Goal: Check status: Check status

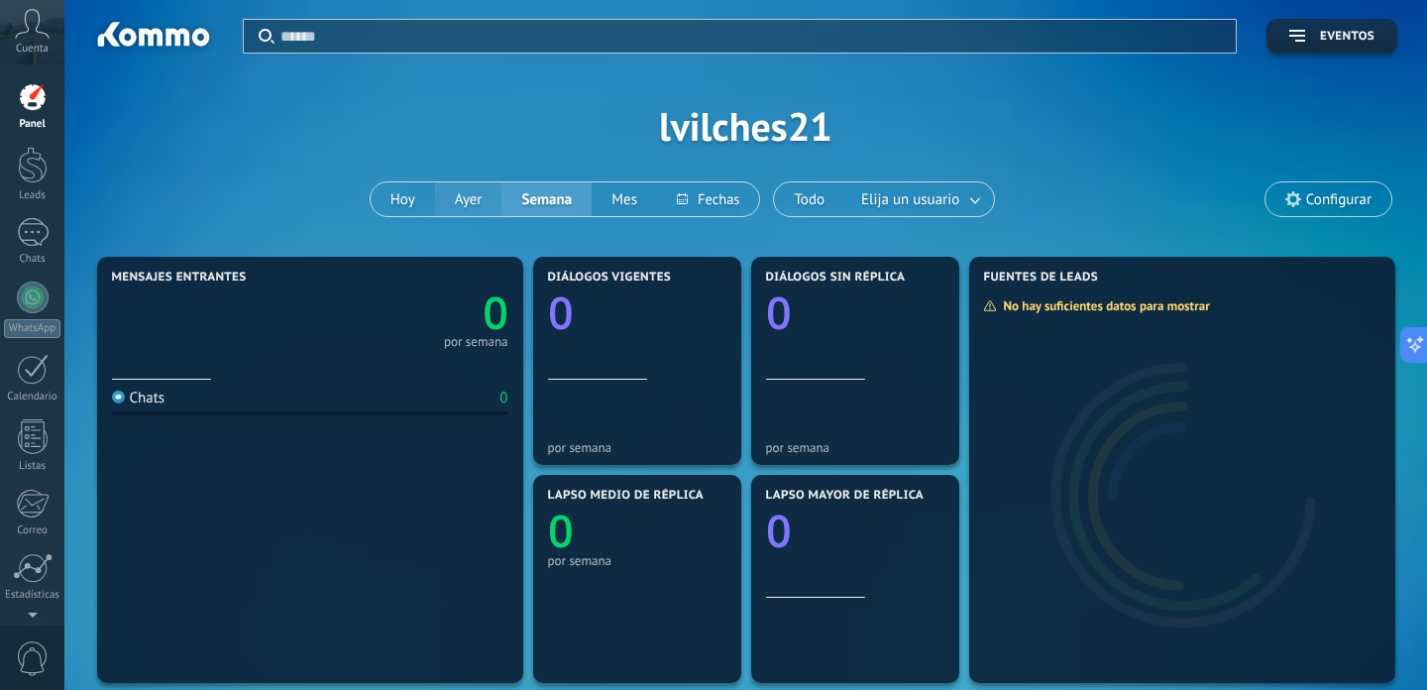
click at [477, 199] on button "Ayer" at bounding box center [468, 199] width 67 height 34
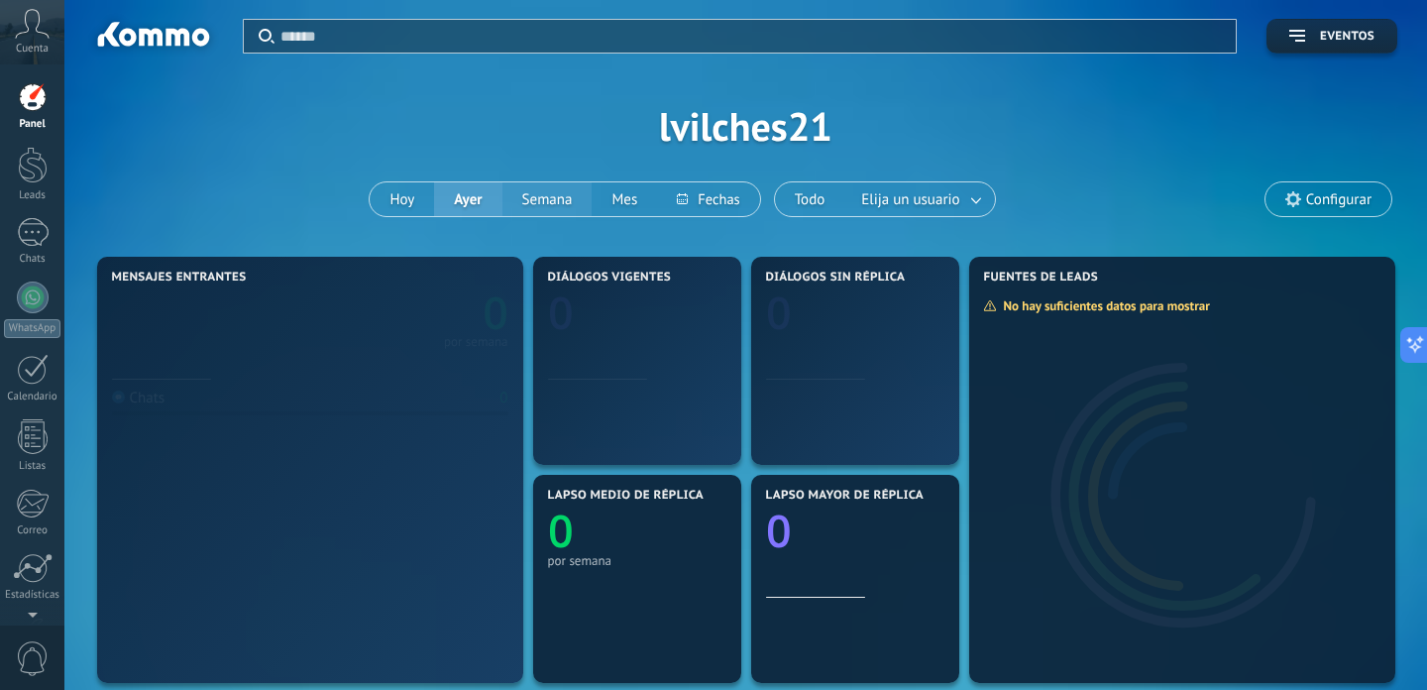
click at [561, 206] on button "Semana" at bounding box center [548, 199] width 90 height 34
click at [622, 206] on button "Mes" at bounding box center [624, 199] width 65 height 34
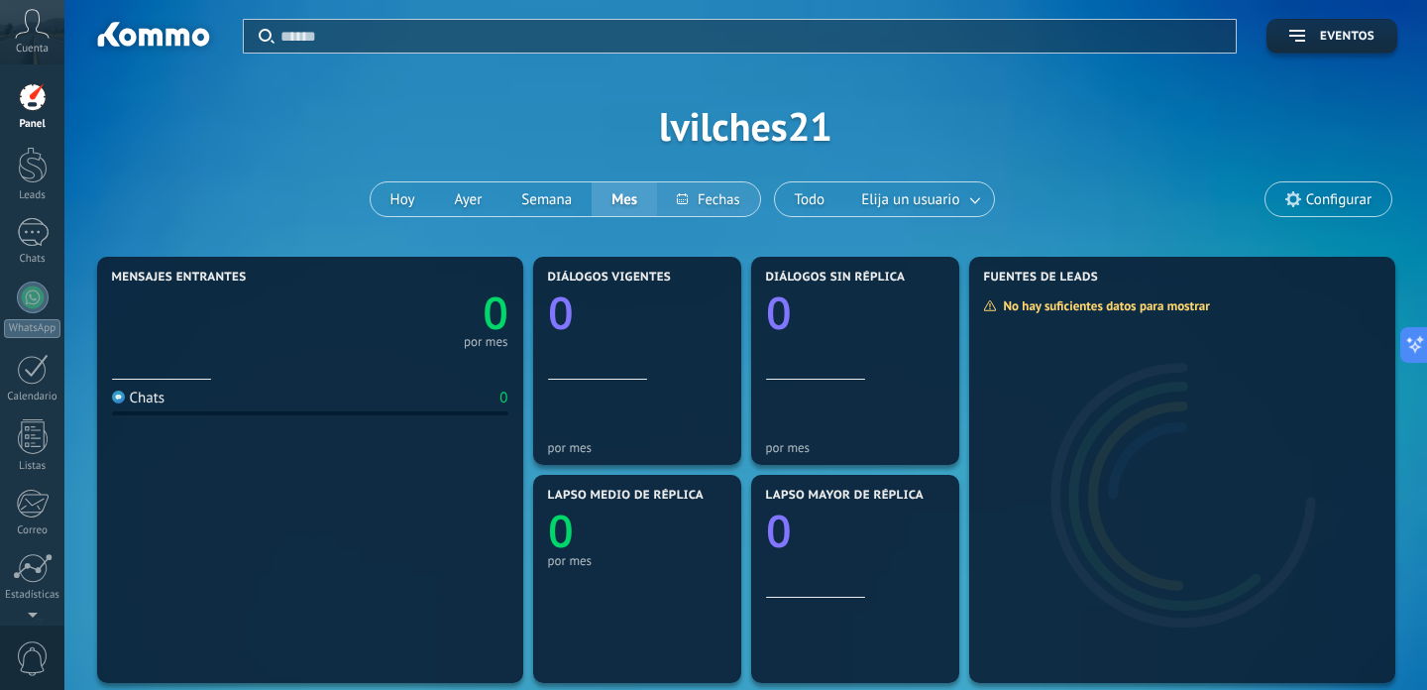
click at [722, 212] on button at bounding box center [708, 199] width 102 height 34
click at [949, 105] on div "Aplicar Eventos lvilches21 [DATE] [DATE] Semana Mes Todo Elija un usuario Confi…" at bounding box center [745, 126] width 1303 height 252
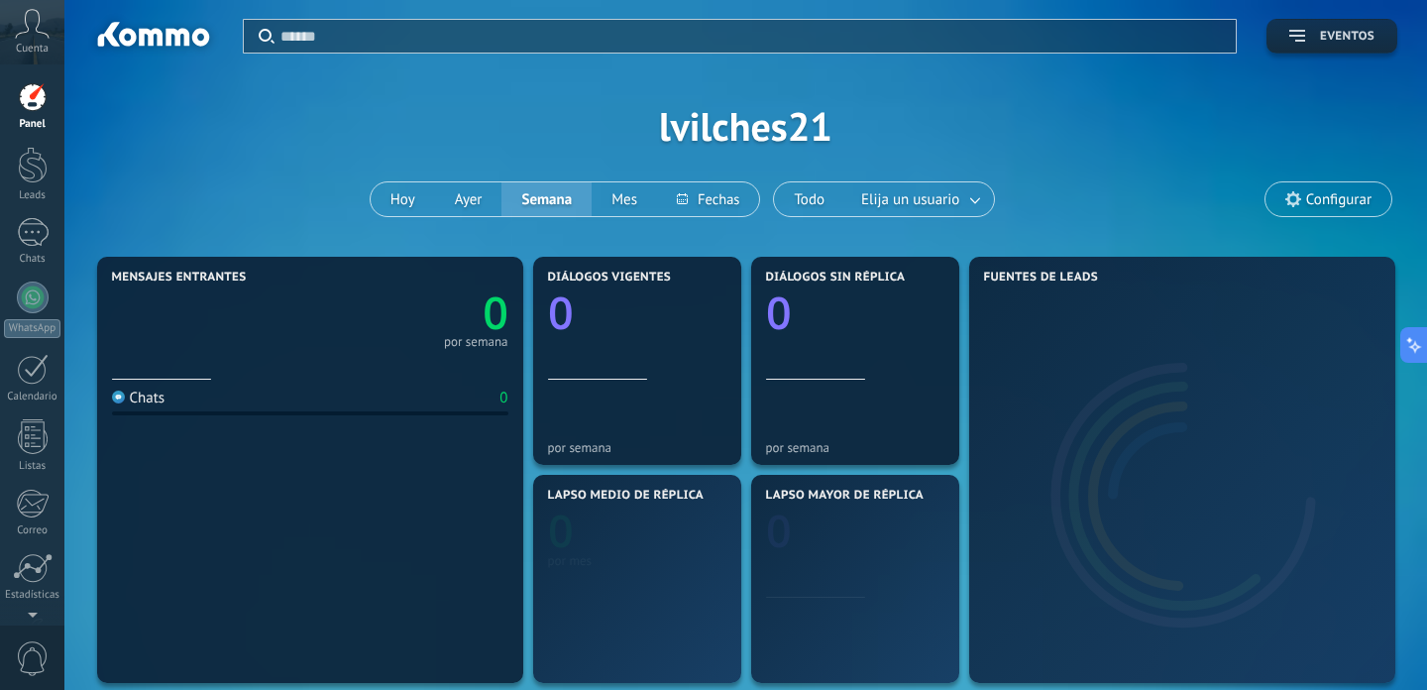
click at [1365, 30] on span "Eventos" at bounding box center [1347, 37] width 55 height 14
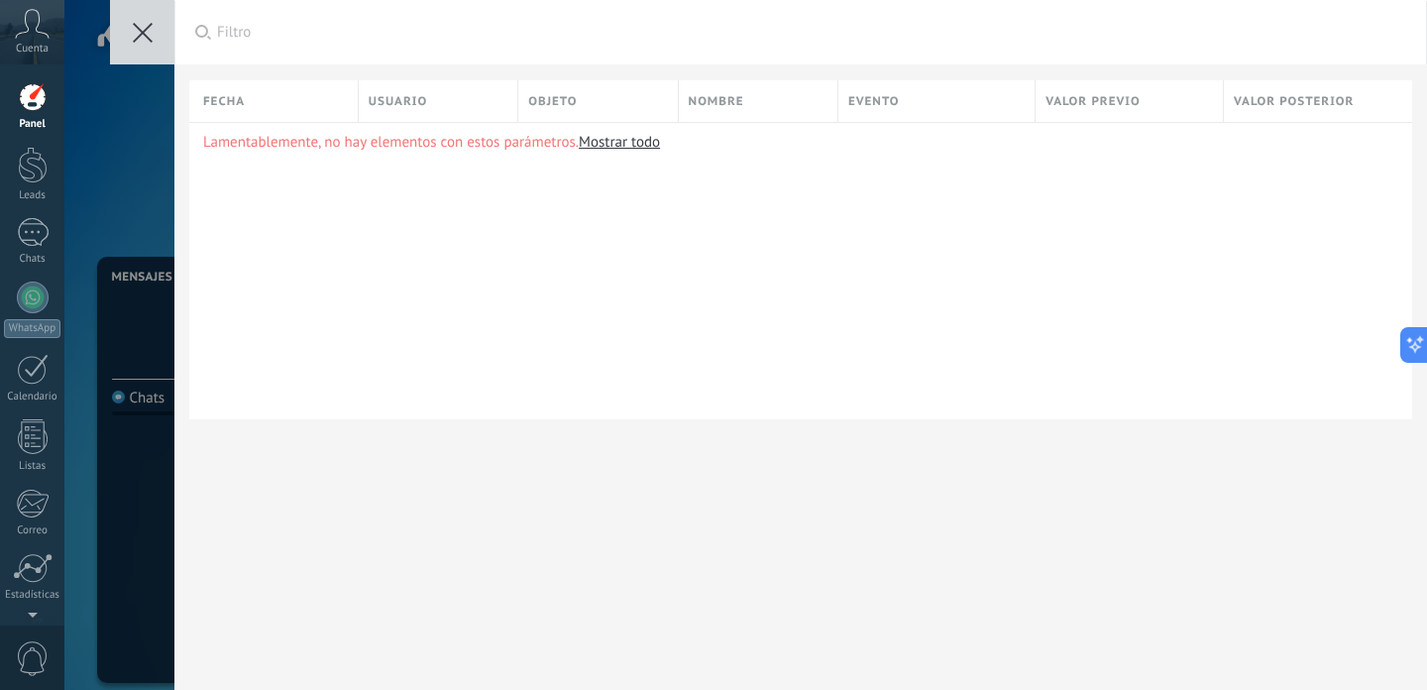
click at [142, 12] on button at bounding box center [142, 32] width 64 height 64
